Goal: Find specific page/section: Find specific page/section

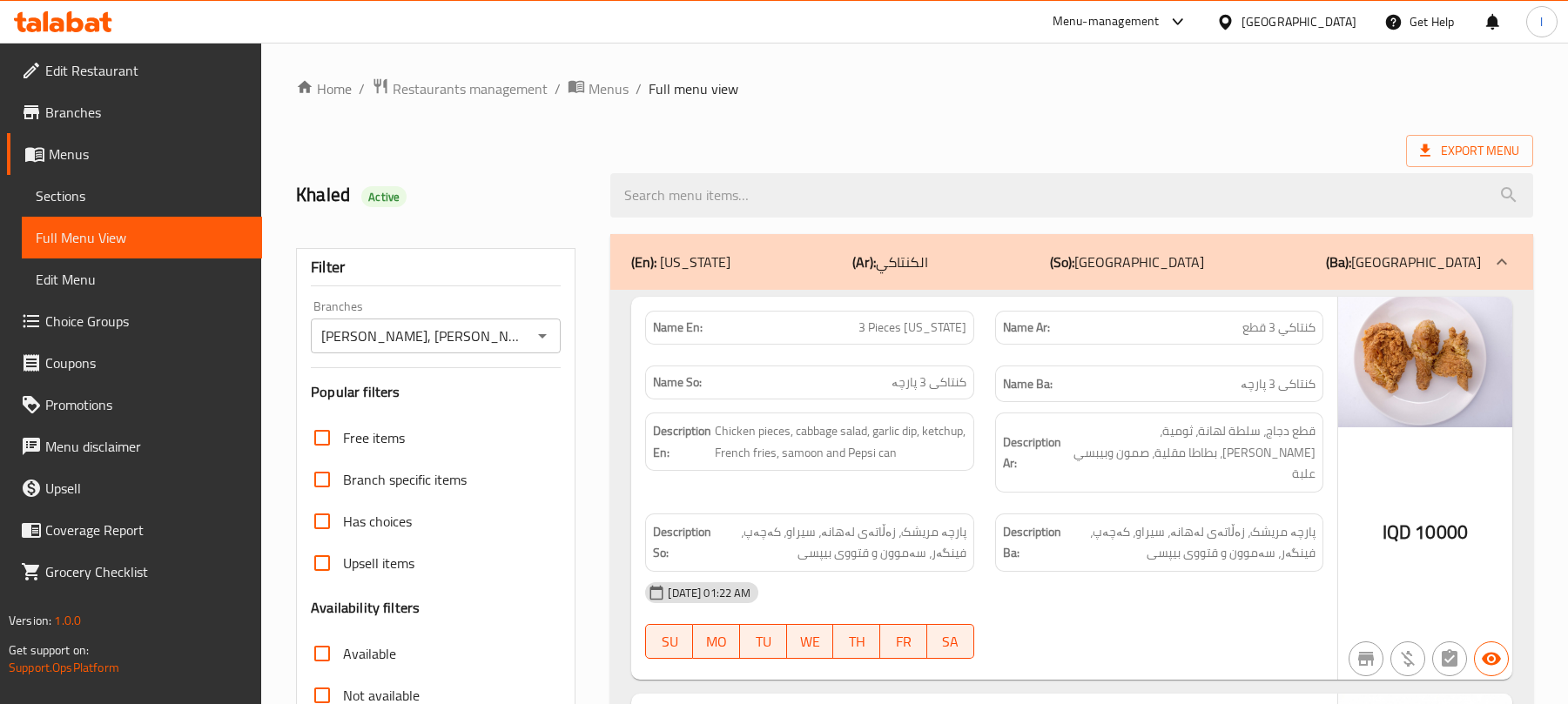
scroll to position [23144, 0]
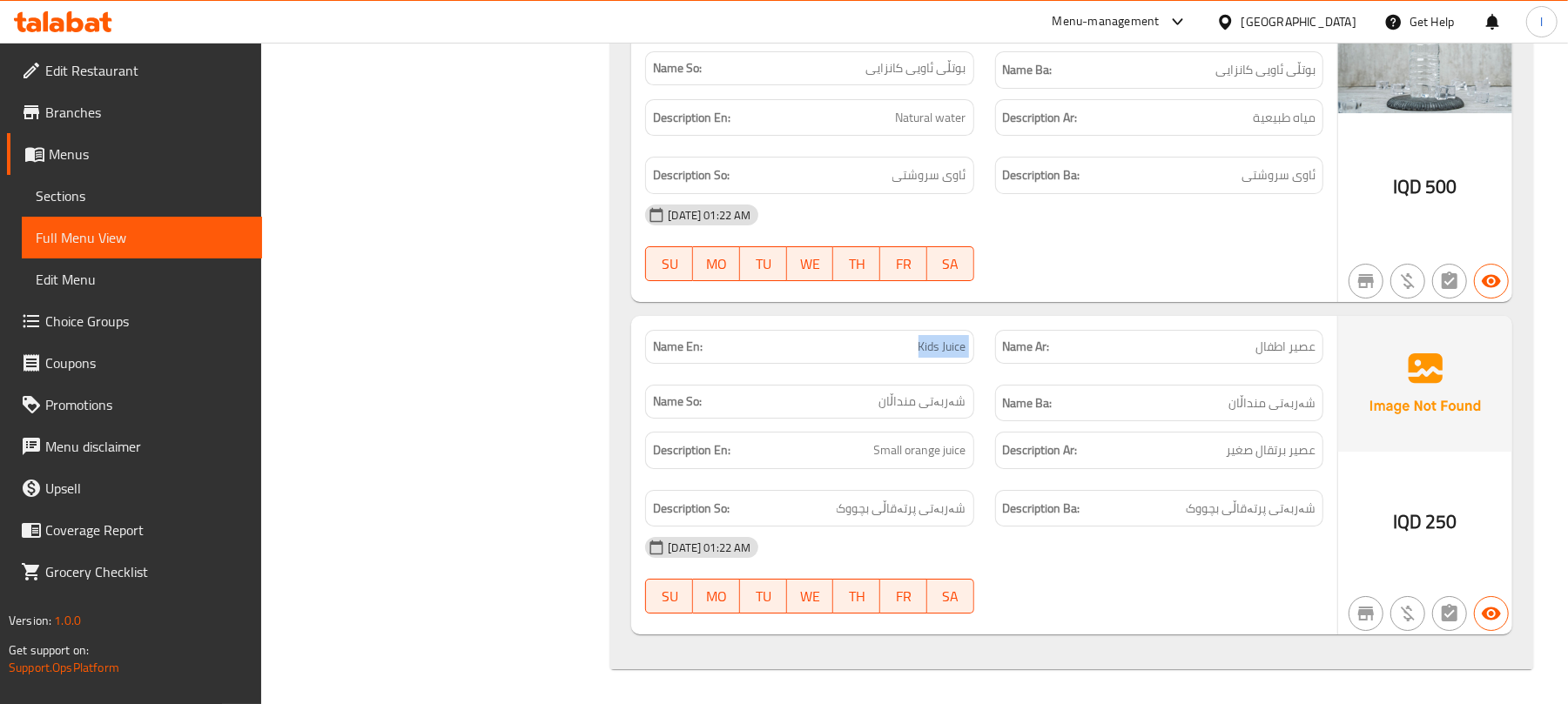
click at [71, 21] on icon at bounding box center [75, 22] width 16 height 21
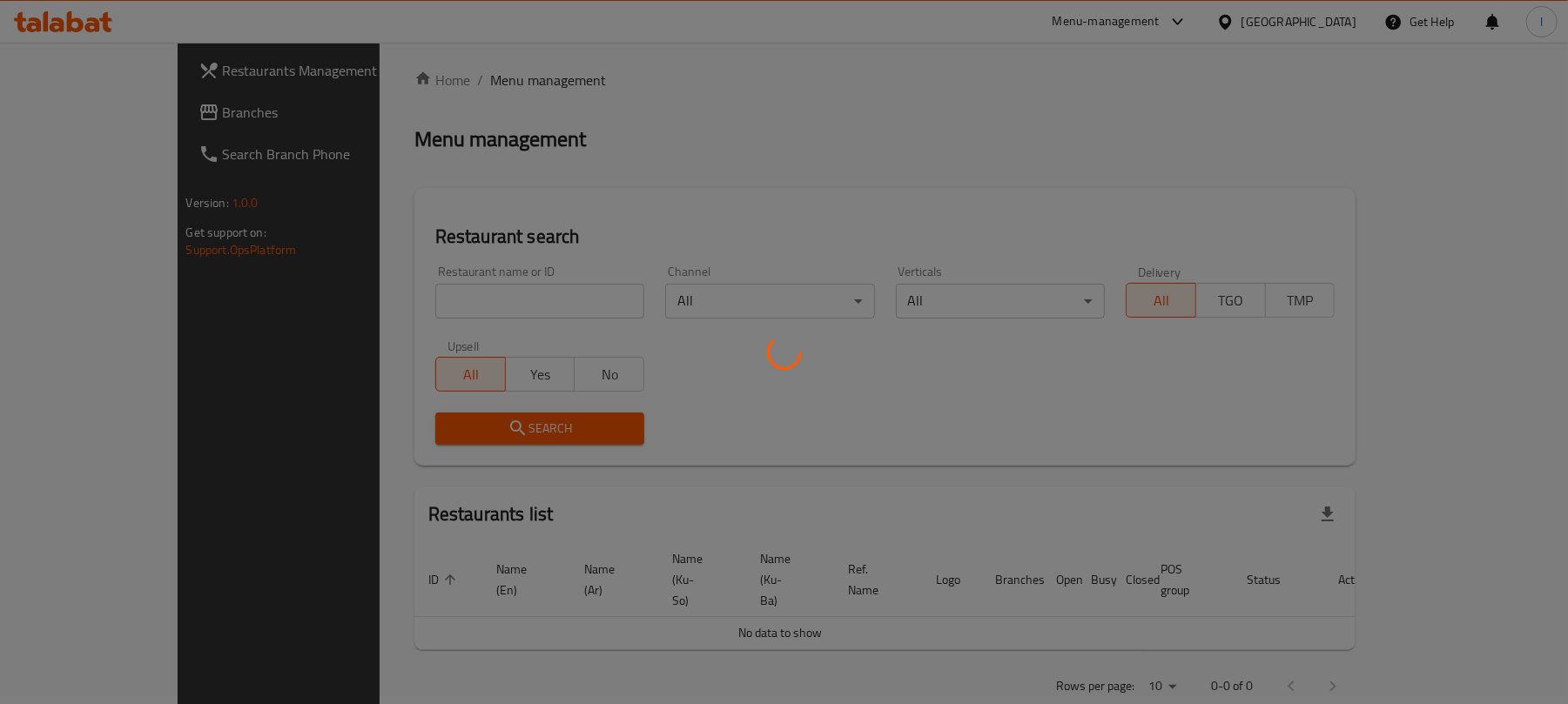
scroll to position [199, 0]
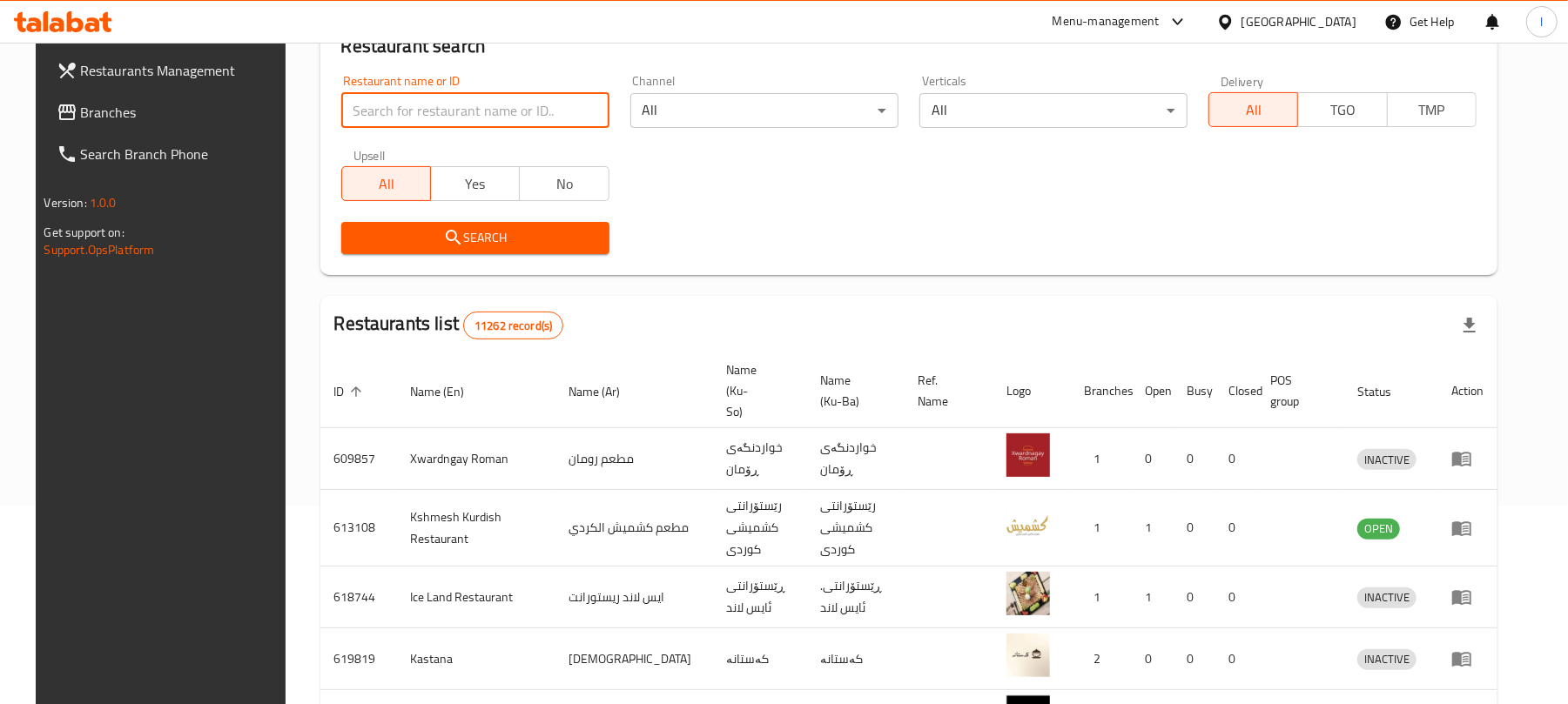
click at [377, 122] on input "search" at bounding box center [475, 110] width 268 height 35
paste input "Dalas Restaurant"
type input "Dalas Restaurant"
click button "Search" at bounding box center [475, 238] width 268 height 32
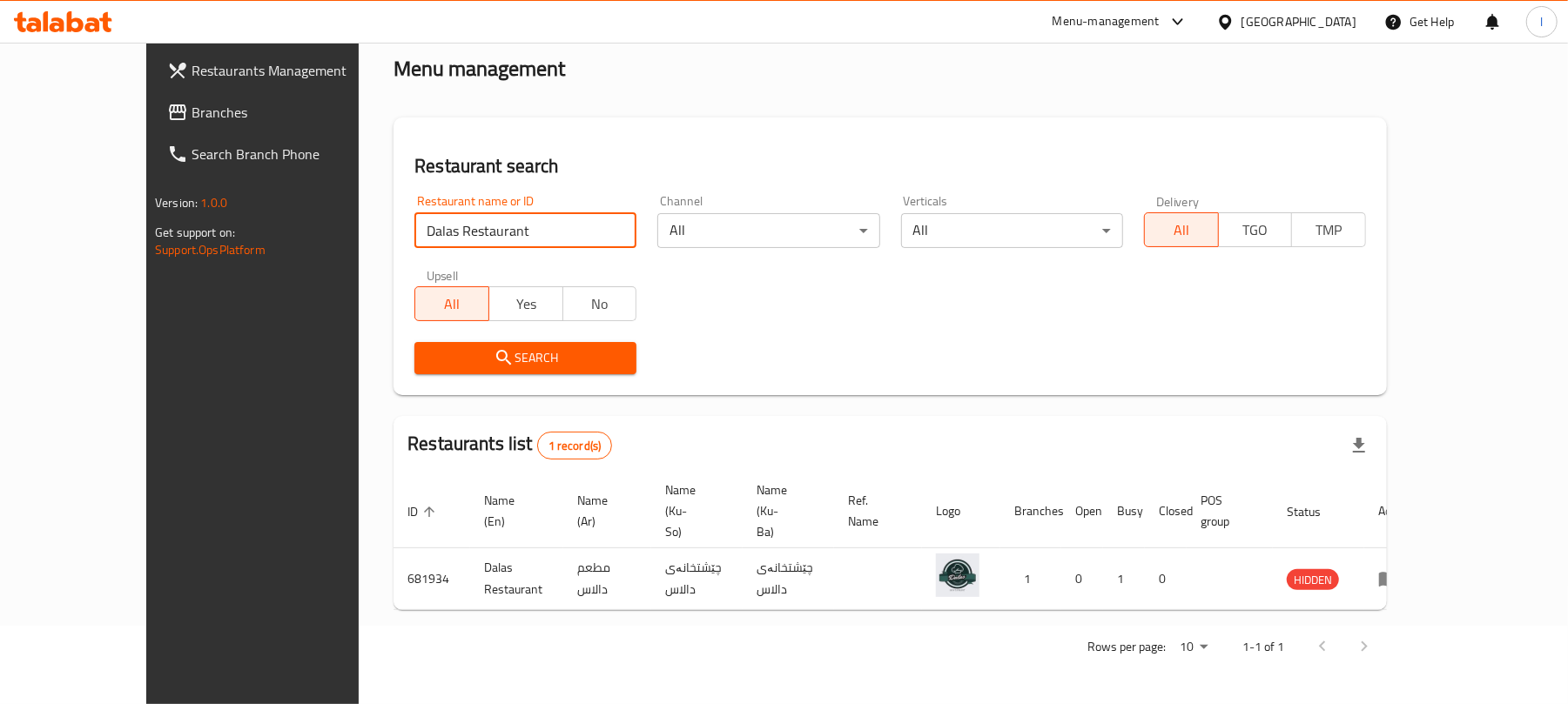
scroll to position [39, 0]
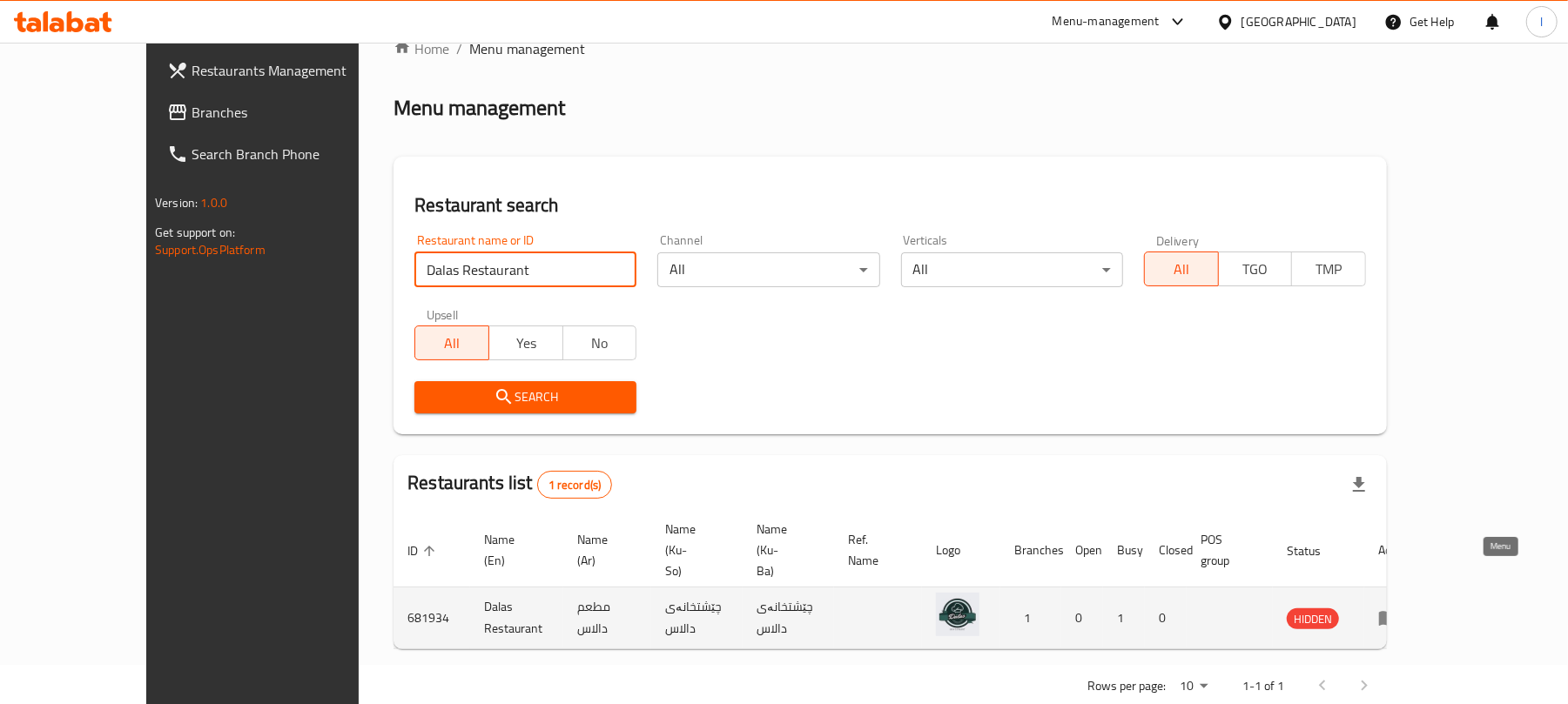
click at [1398, 612] on icon "enhanced table" at bounding box center [1388, 619] width 19 height 14
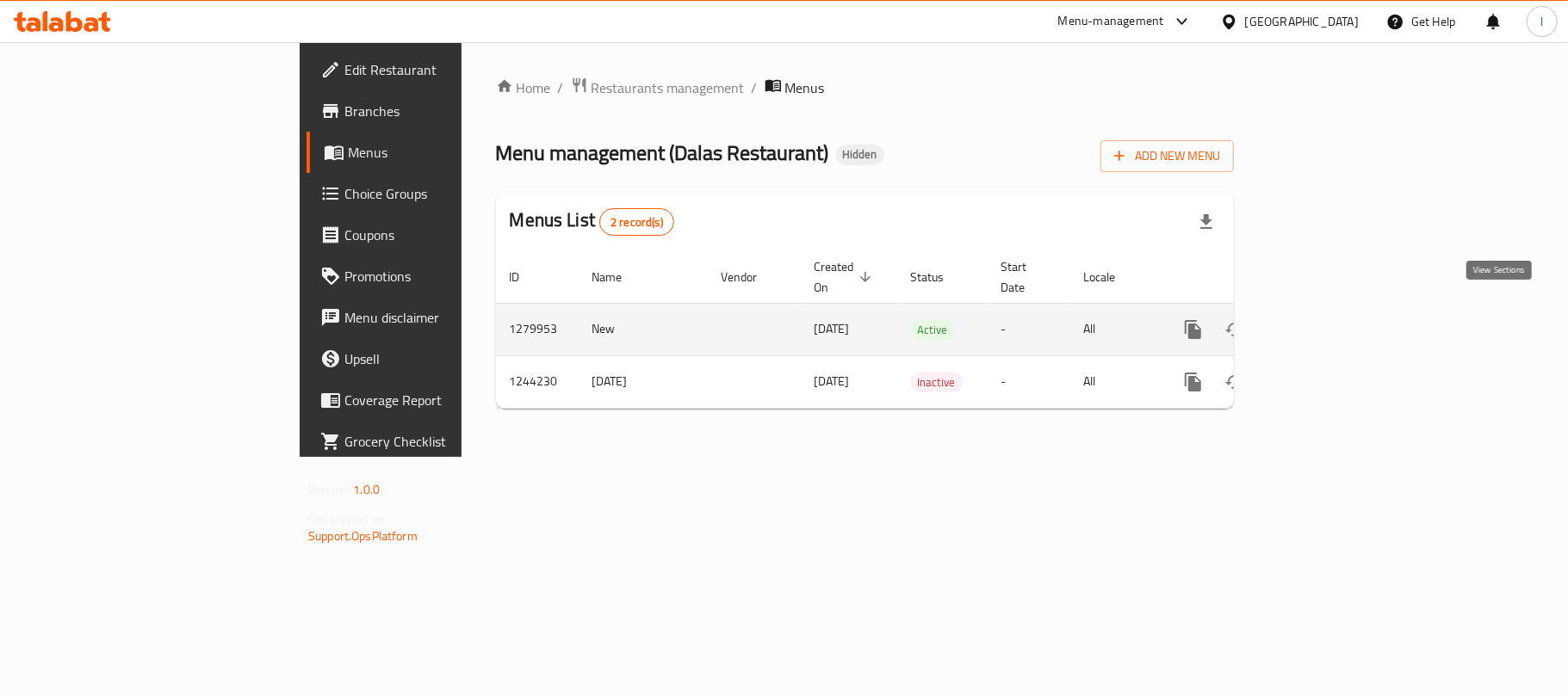
click at [1328, 319] on icon "enhanced table" at bounding box center [1316, 329] width 21 height 21
